Goal: Information Seeking & Learning: Check status

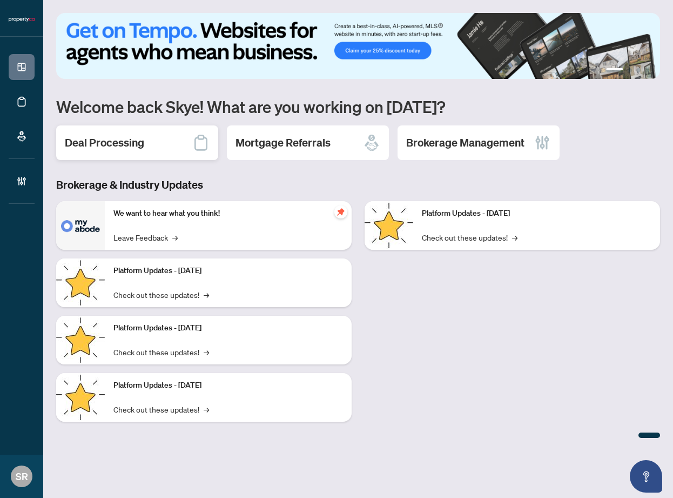
click at [132, 139] on h2 "Deal Processing" at bounding box center [104, 142] width 79 height 15
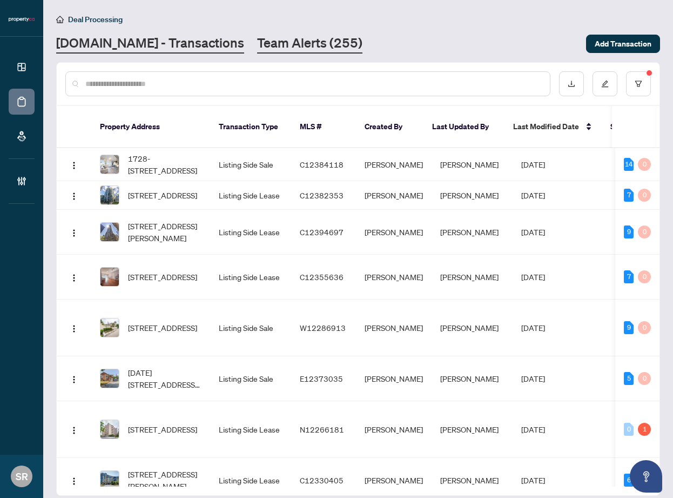
click at [260, 51] on link "Team Alerts (255)" at bounding box center [309, 43] width 105 height 19
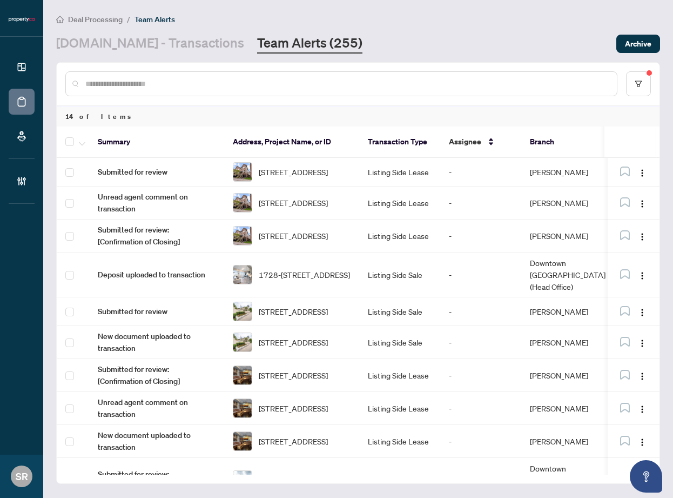
click at [287, 42] on link "Team Alerts (255)" at bounding box center [309, 43] width 105 height 19
click at [493, 90] on div at bounding box center [341, 83] width 552 height 25
click at [171, 46] on link "Property.ca - Transactions" at bounding box center [150, 43] width 188 height 19
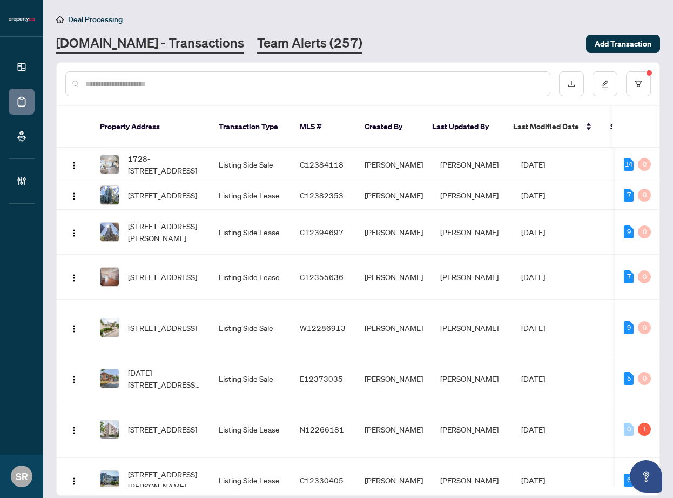
click at [260, 39] on link "Team Alerts (257)" at bounding box center [309, 43] width 105 height 19
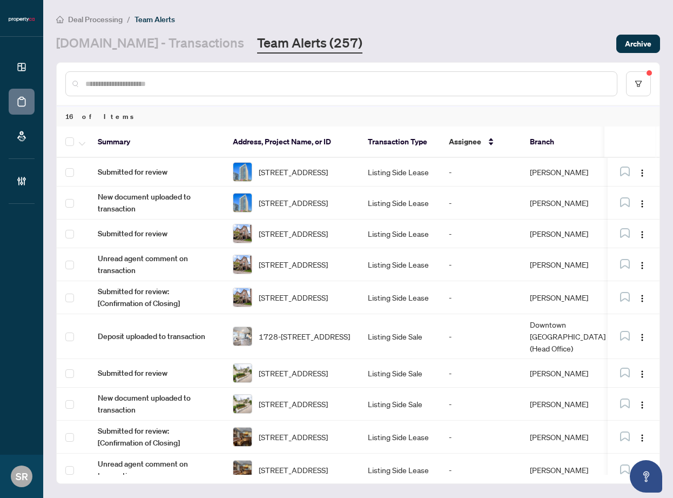
click at [671, 184] on main "Deal Processing / Team Alerts Property.ca - Transactions Team Alerts (257) Arch…" at bounding box center [358, 249] width 630 height 498
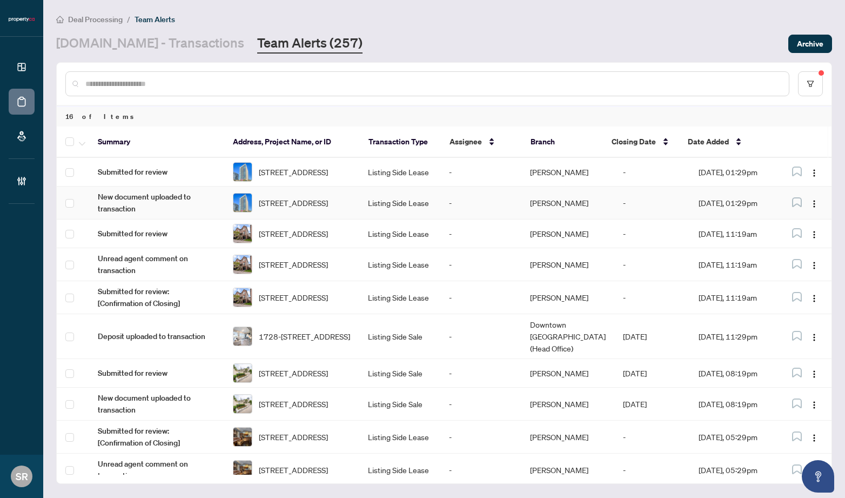
click at [665, 205] on td "-" at bounding box center [652, 202] width 76 height 33
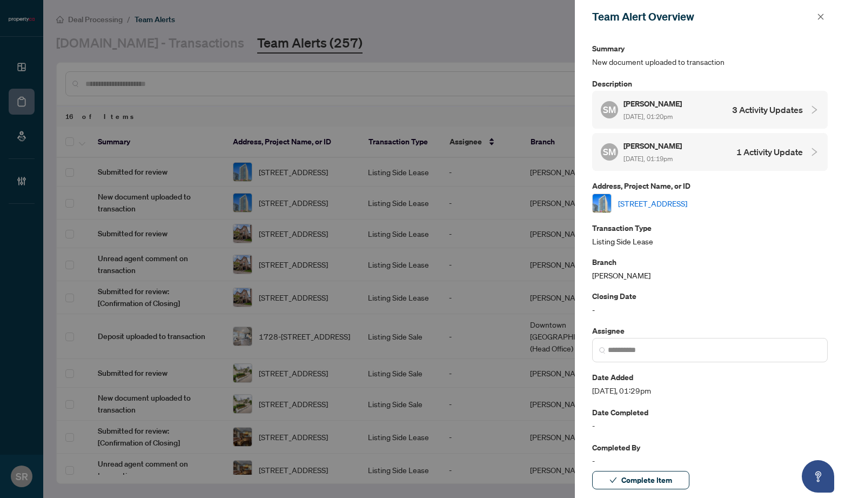
click at [673, 199] on link "[STREET_ADDRESS]" at bounding box center [652, 203] width 69 height 12
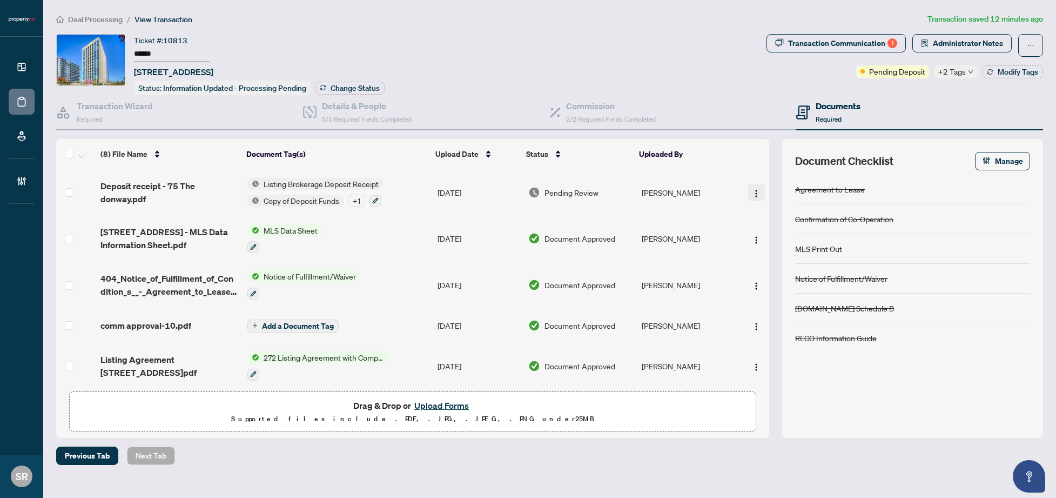
click at [752, 190] on img "button" at bounding box center [756, 193] width 9 height 9
click at [746, 155] on th at bounding box center [750, 154] width 32 height 30
click at [845, 73] on span "Pending Deposit" at bounding box center [898, 71] width 56 height 12
click at [845, 71] on span at bounding box center [863, 71] width 4 height 4
click at [845, 70] on span "Pending Deposit" at bounding box center [898, 71] width 56 height 12
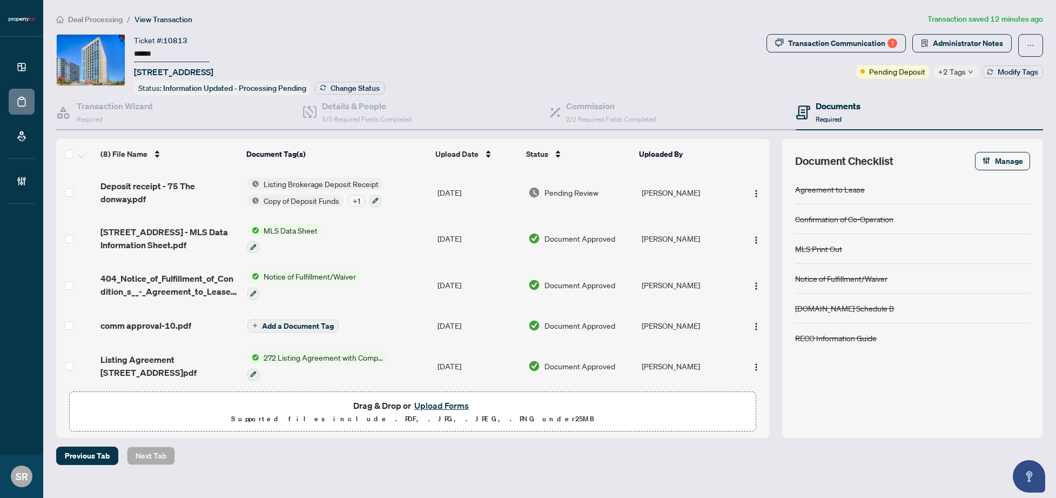
click at [845, 72] on span "+2 Tags" at bounding box center [953, 71] width 28 height 12
click at [845, 98] on div "Documents Required" at bounding box center [920, 112] width 247 height 35
click at [755, 190] on img "button" at bounding box center [756, 193] width 9 height 9
click at [814, 77] on div "Transaction Communication 1 Administrator Notes Pending Deposit +2 Tags Modify …" at bounding box center [905, 56] width 277 height 44
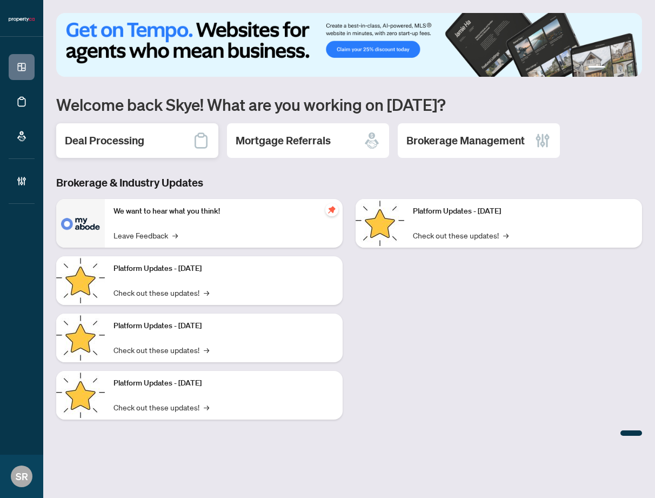
click at [136, 140] on h2 "Deal Processing" at bounding box center [104, 140] width 79 height 15
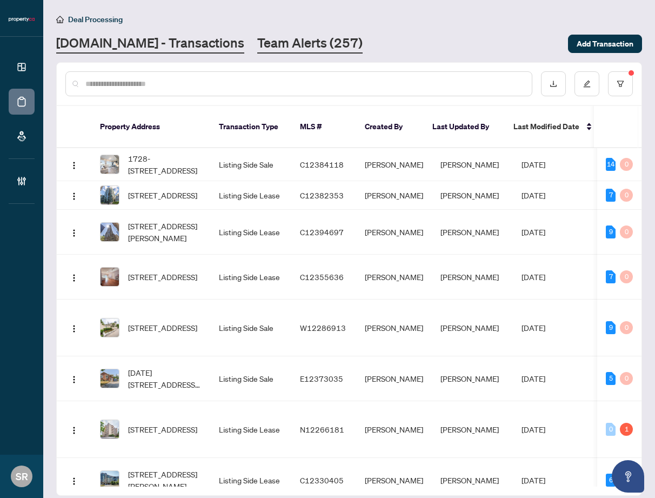
click at [300, 48] on link "Team Alerts (257)" at bounding box center [309, 43] width 105 height 19
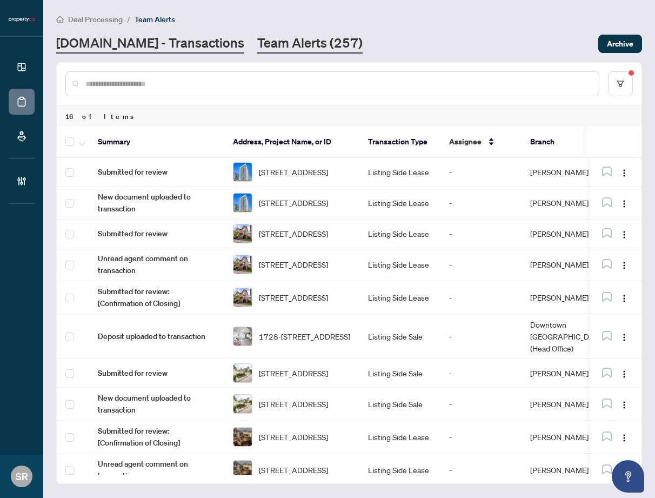
click at [173, 39] on link "Property.ca - Transactions" at bounding box center [150, 43] width 188 height 19
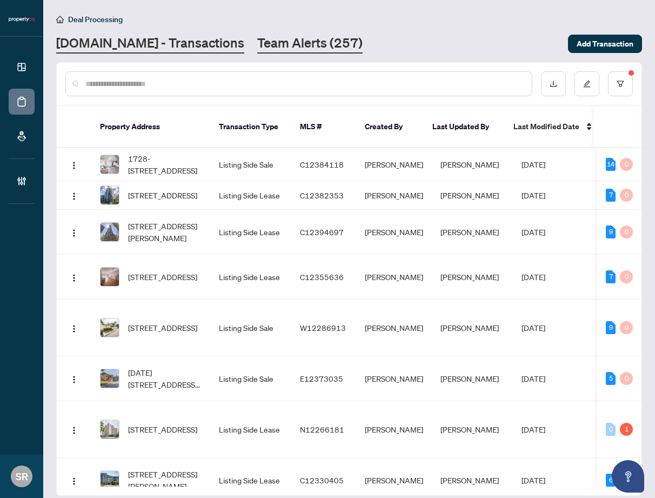
click at [257, 43] on link "Team Alerts (257)" at bounding box center [309, 43] width 105 height 19
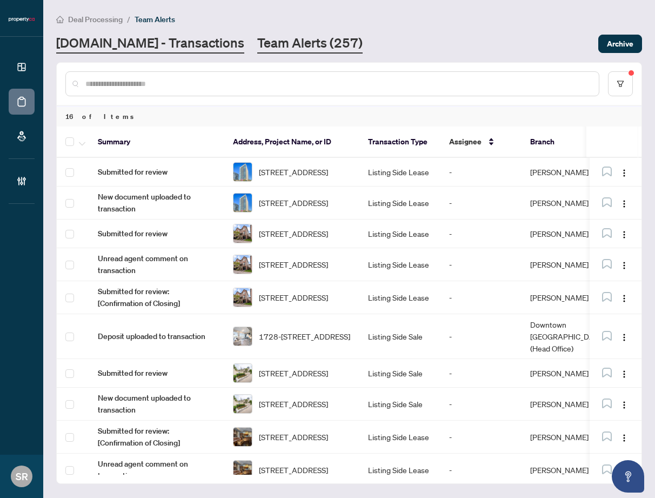
click at [173, 44] on link "Property.ca - Transactions" at bounding box center [150, 43] width 188 height 19
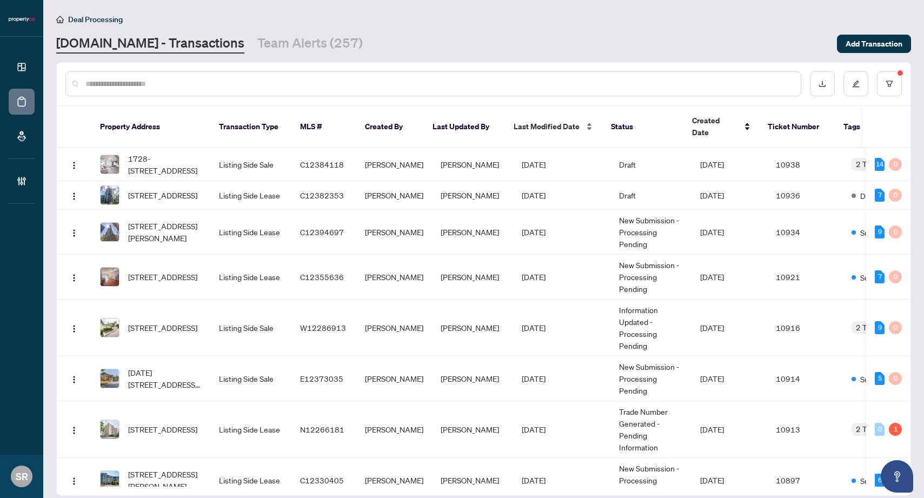
click at [586, 122] on div "Last Modified Date" at bounding box center [553, 127] width 80 height 12
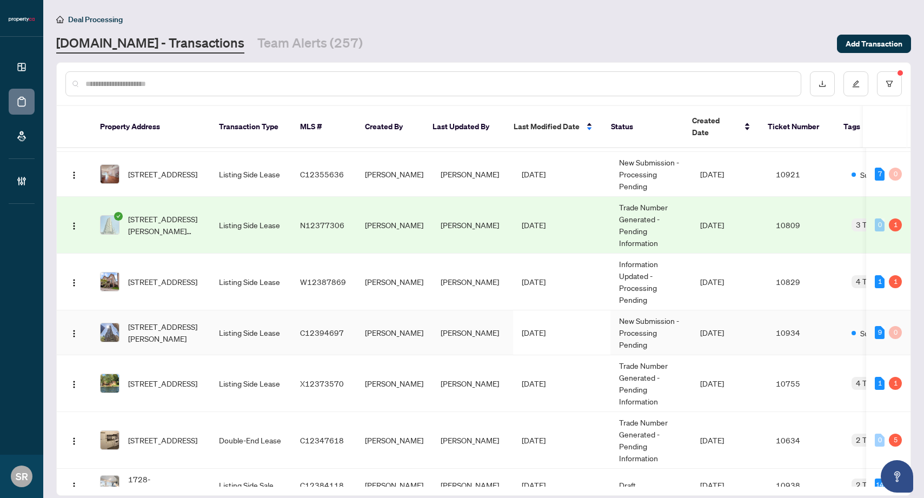
scroll to position [196, 0]
click at [654, 279] on td "10829" at bounding box center [805, 281] width 76 height 57
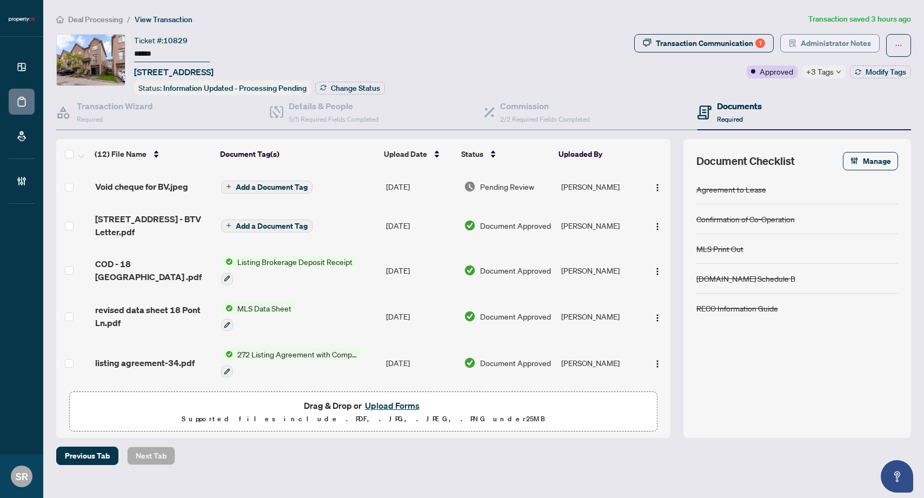
click at [654, 34] on button "Administrator Notes" at bounding box center [829, 43] width 99 height 18
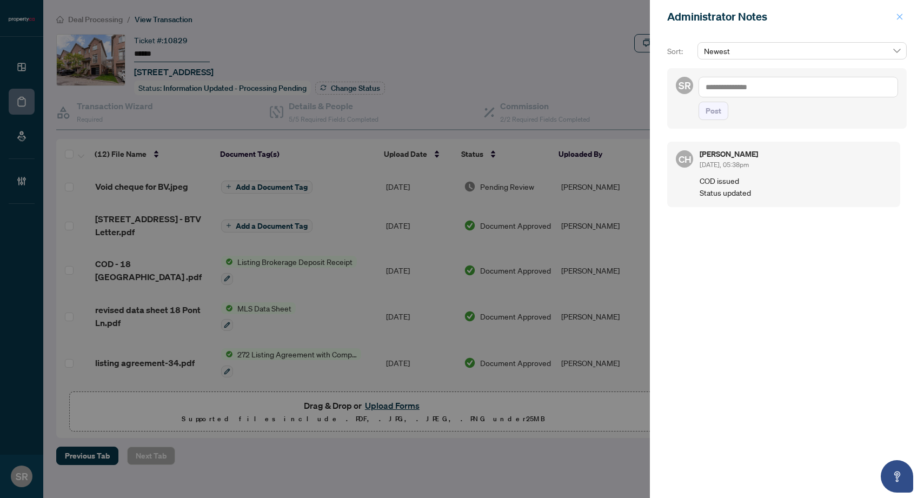
click at [654, 14] on button "button" at bounding box center [899, 16] width 14 height 13
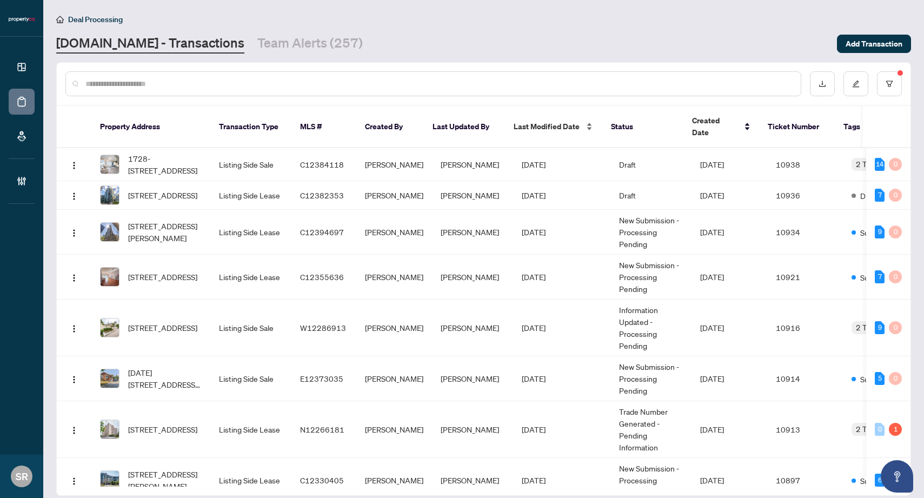
click at [586, 121] on div "Last Modified Date" at bounding box center [553, 127] width 80 height 12
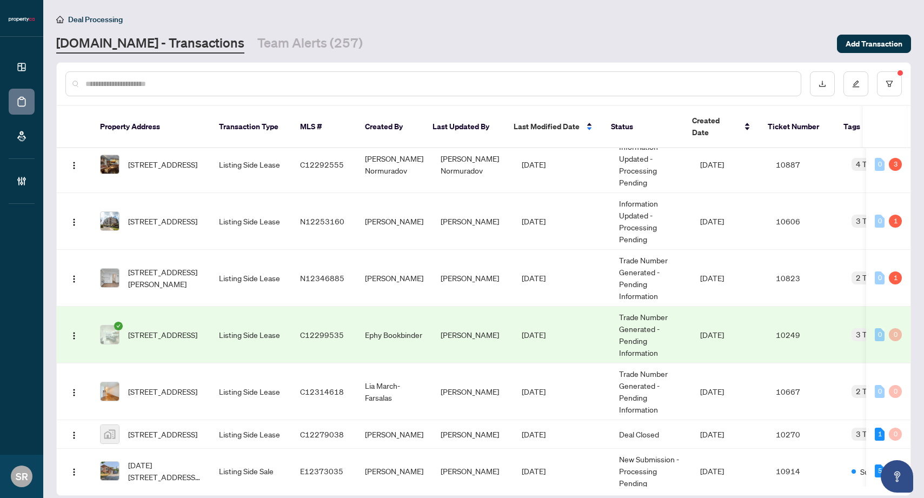
scroll to position [857, 0]
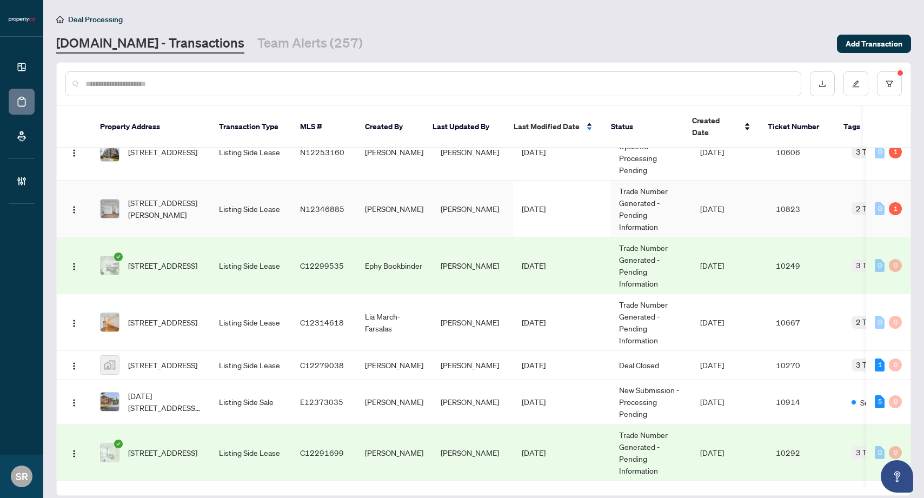
click at [477, 217] on td "Puvitha Ramachandran" at bounding box center [472, 208] width 81 height 57
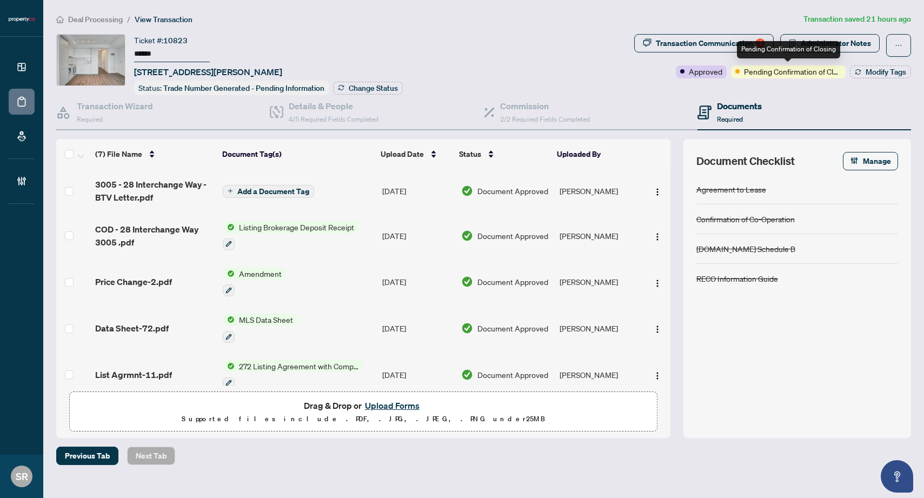
click at [654, 43] on div "Pending Confirmation of Closing" at bounding box center [788, 49] width 103 height 17
click at [654, 39] on span "Administrator Notes" at bounding box center [835, 43] width 70 height 17
